Goal: Information Seeking & Learning: Learn about a topic

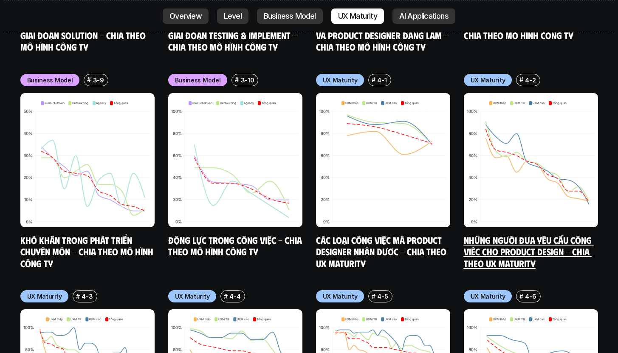
scroll to position [3975, 0]
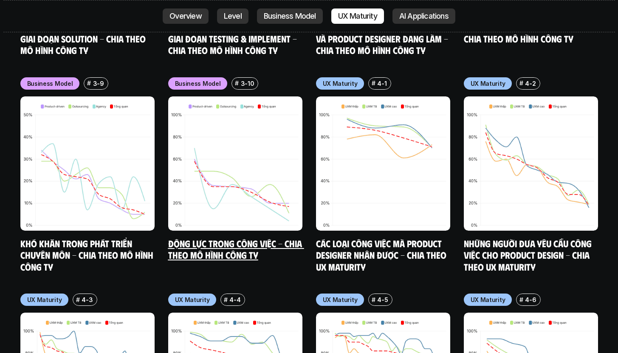
click at [247, 237] on link "Động lực trong công việc - Chia theo mô hình công ty" at bounding box center [236, 248] width 136 height 23
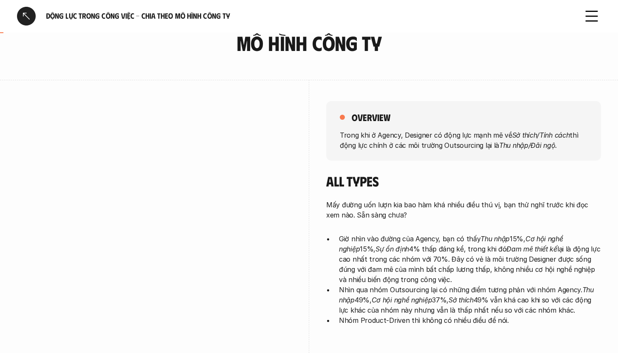
scroll to position [61, 0]
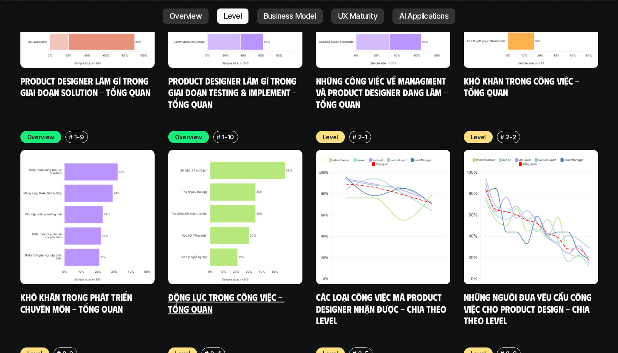
scroll to position [2841, 0]
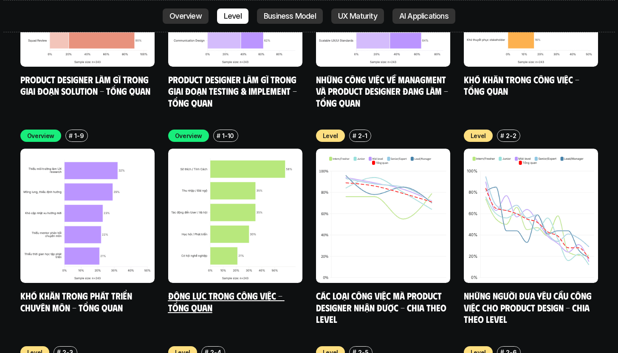
click at [189, 290] on link "Động lực trong công việc - Tổng quan" at bounding box center [226, 301] width 116 height 23
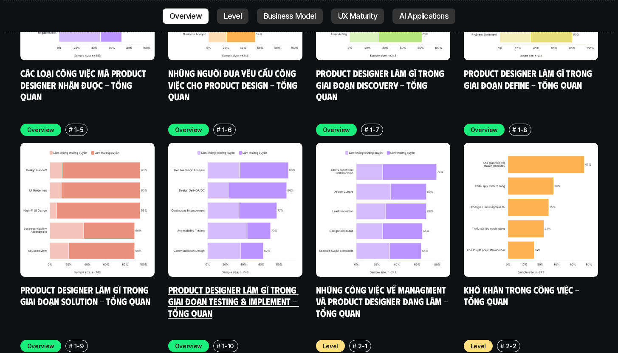
scroll to position [2690, 0]
